Goal: Information Seeking & Learning: Check status

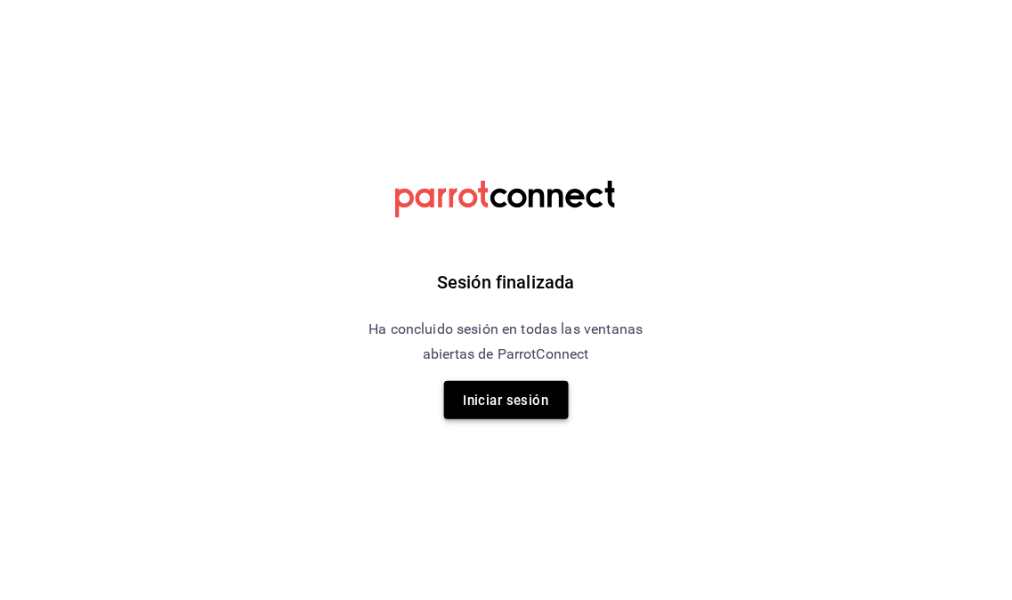
click at [505, 411] on font "Iniciar sesión" at bounding box center [506, 400] width 85 height 24
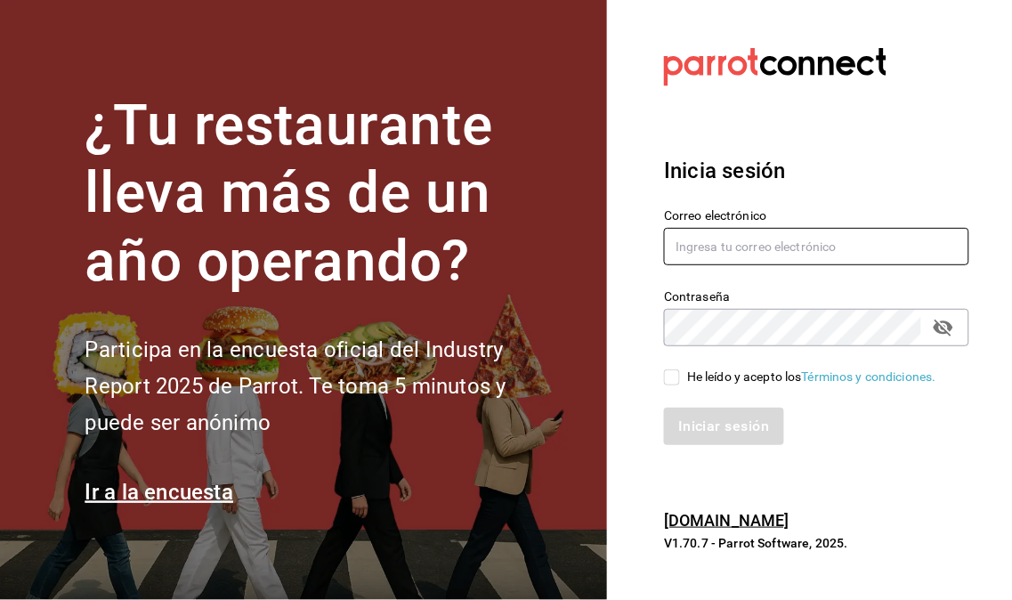
type input "[EMAIL_ADDRESS][DOMAIN_NAME]"
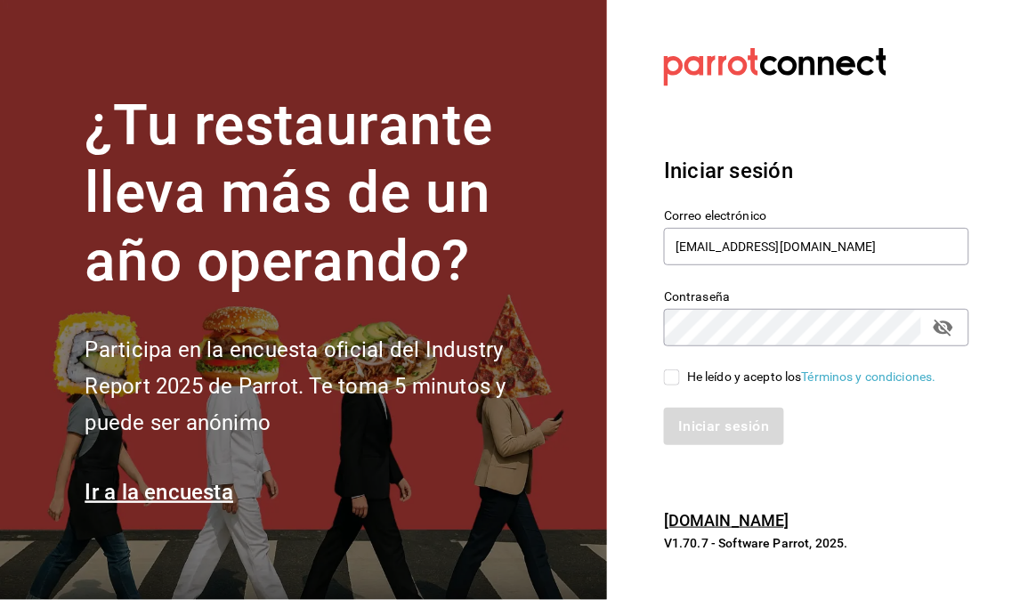
click at [673, 386] on div "Iniciar sesión" at bounding box center [806, 415] width 327 height 59
click at [671, 377] on input "He leído y acepto los Términos y condiciones." at bounding box center [672, 377] width 16 height 16
checkbox input "true"
click at [688, 413] on button "Iniciar sesión" at bounding box center [724, 426] width 121 height 37
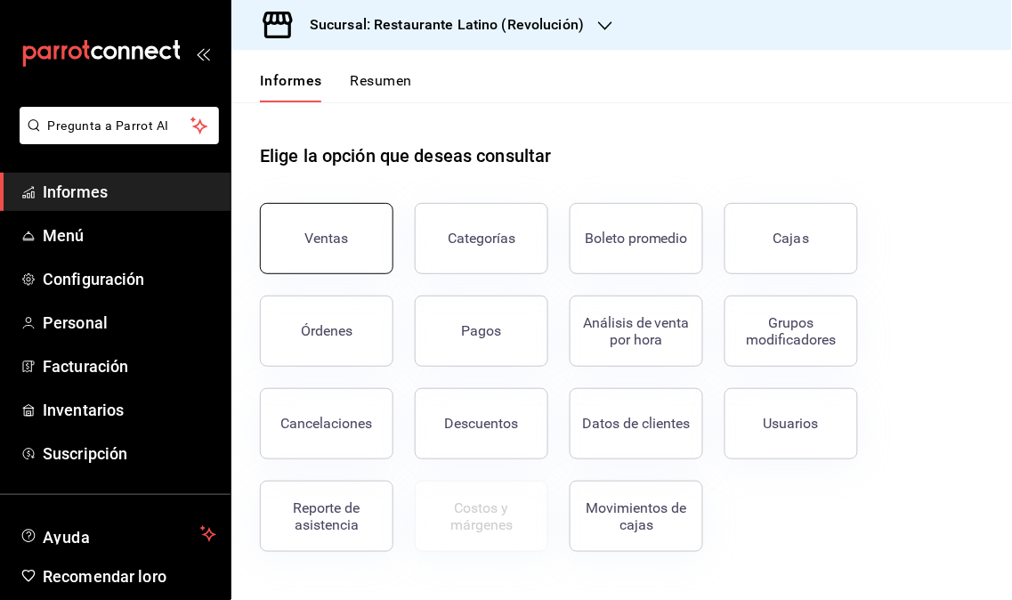
click at [271, 226] on button "Ventas" at bounding box center [327, 238] width 134 height 71
